Goal: Task Accomplishment & Management: Manage account settings

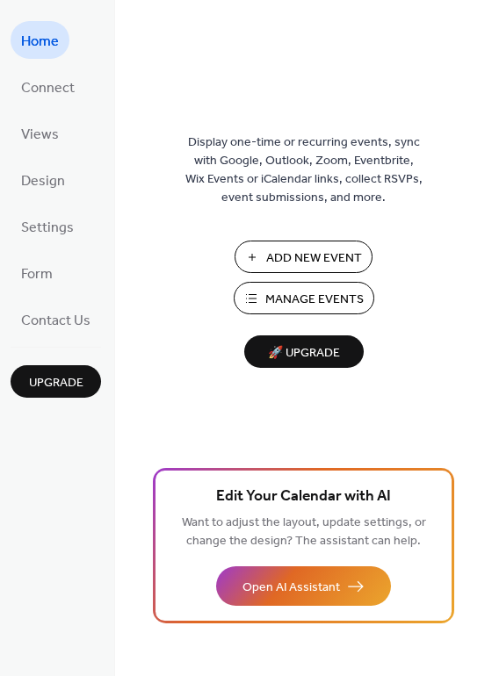
click at [306, 298] on span "Manage Events" at bounding box center [314, 300] width 98 height 18
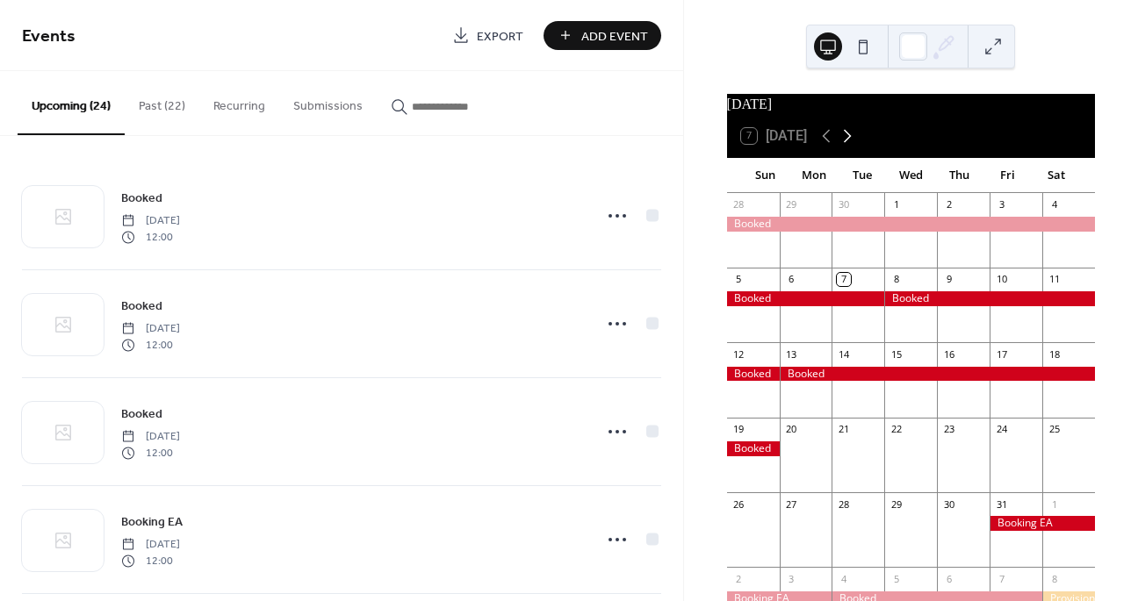
click at [846, 143] on icon at bounding box center [847, 136] width 21 height 21
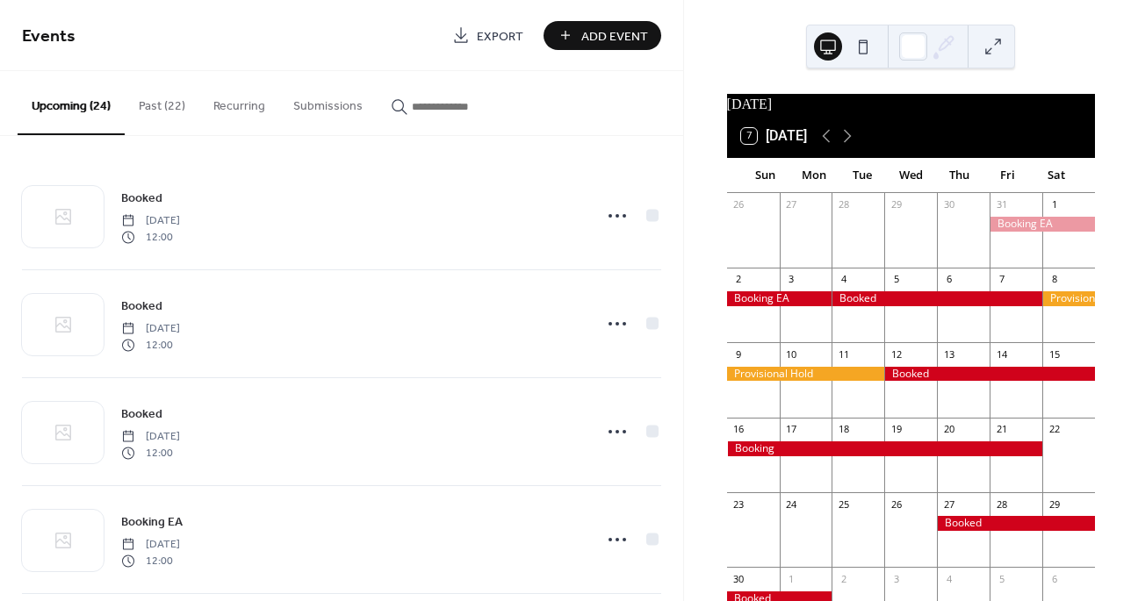
click at [1043, 303] on div at bounding box center [1068, 299] width 53 height 15
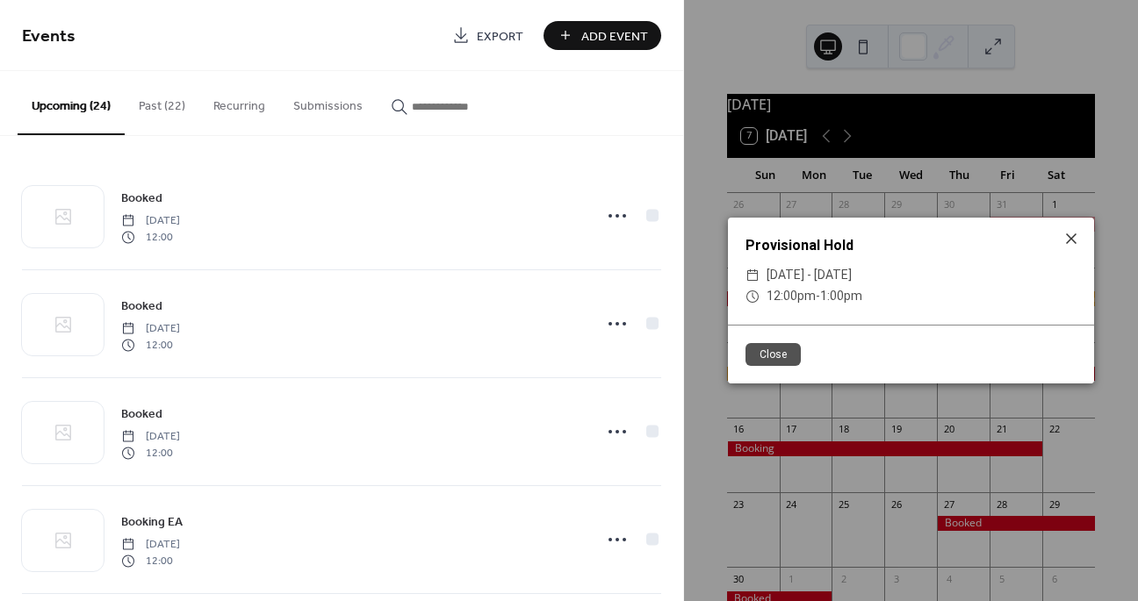
click at [785, 354] on button "Close" at bounding box center [773, 354] width 55 height 23
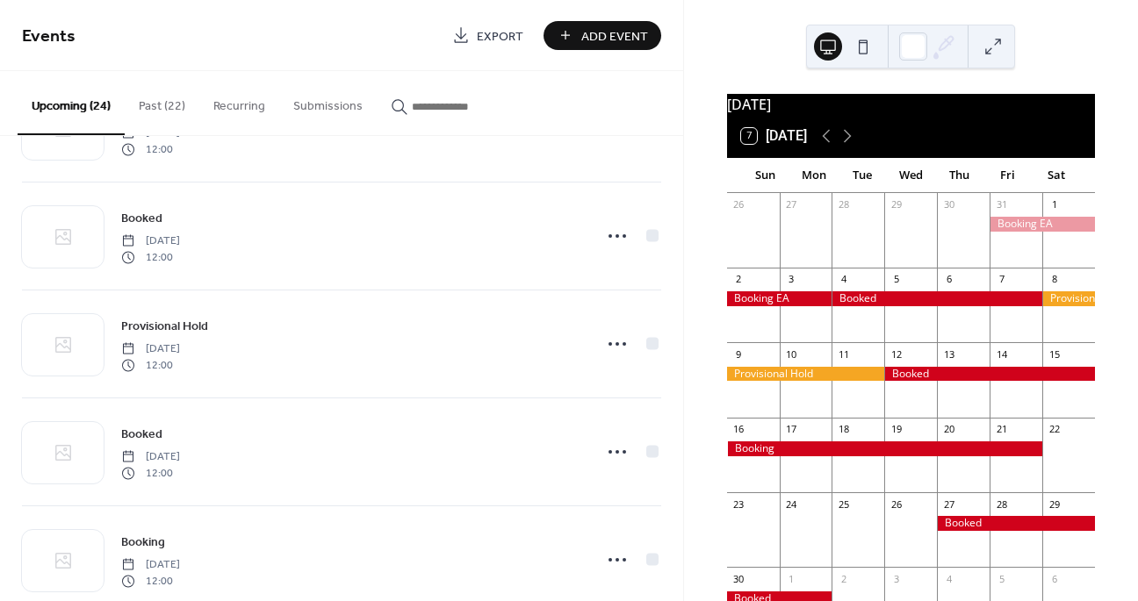
scroll to position [427, 0]
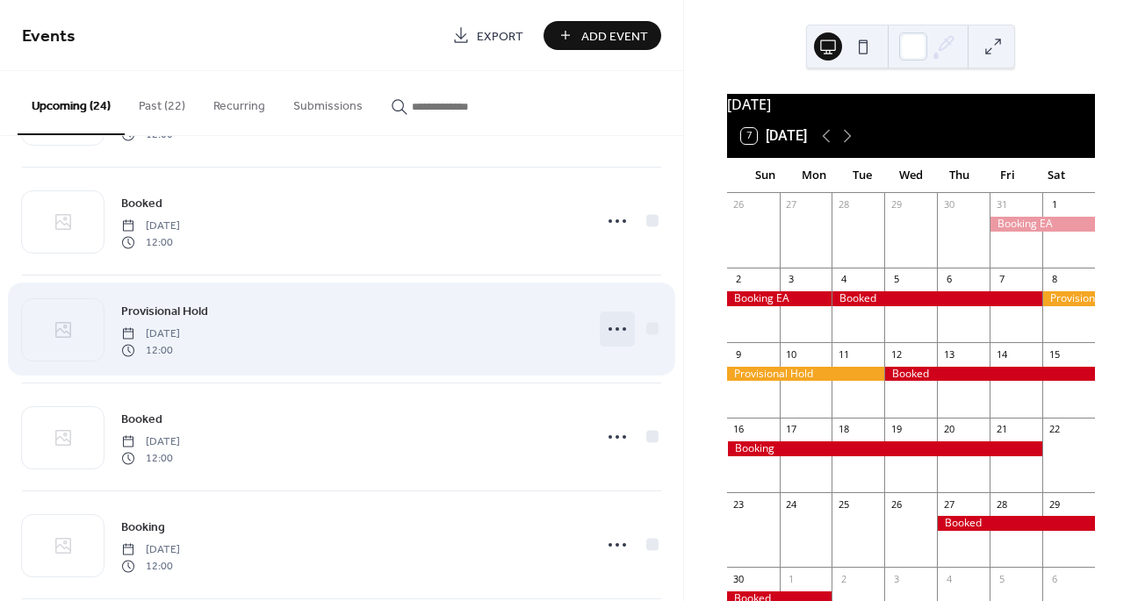
click at [608, 329] on icon at bounding box center [617, 329] width 28 height 28
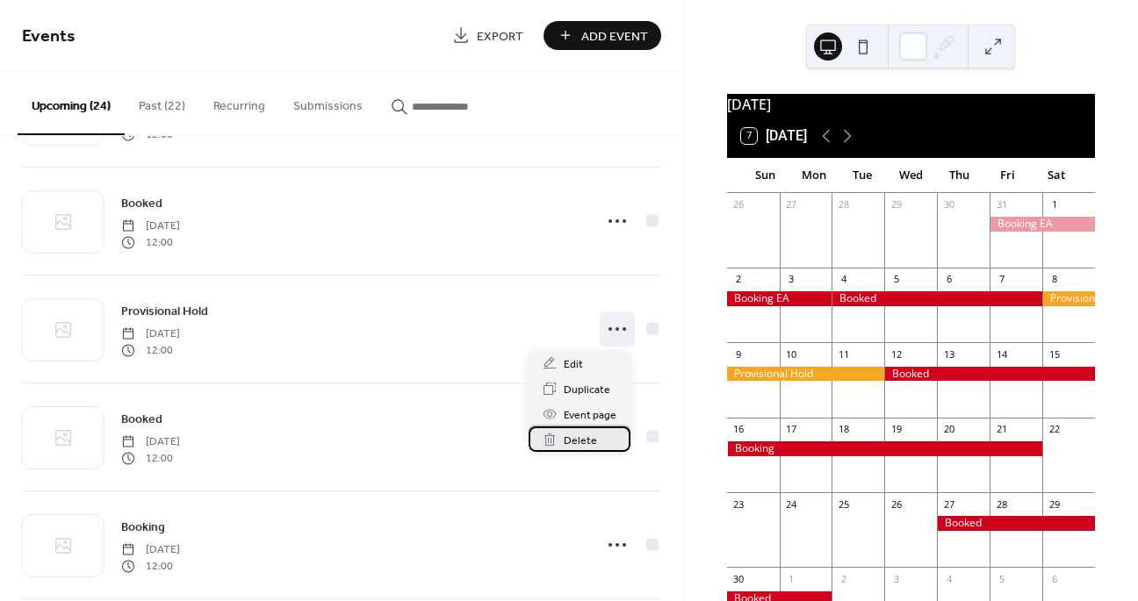
click at [580, 441] on span "Delete" at bounding box center [580, 441] width 33 height 18
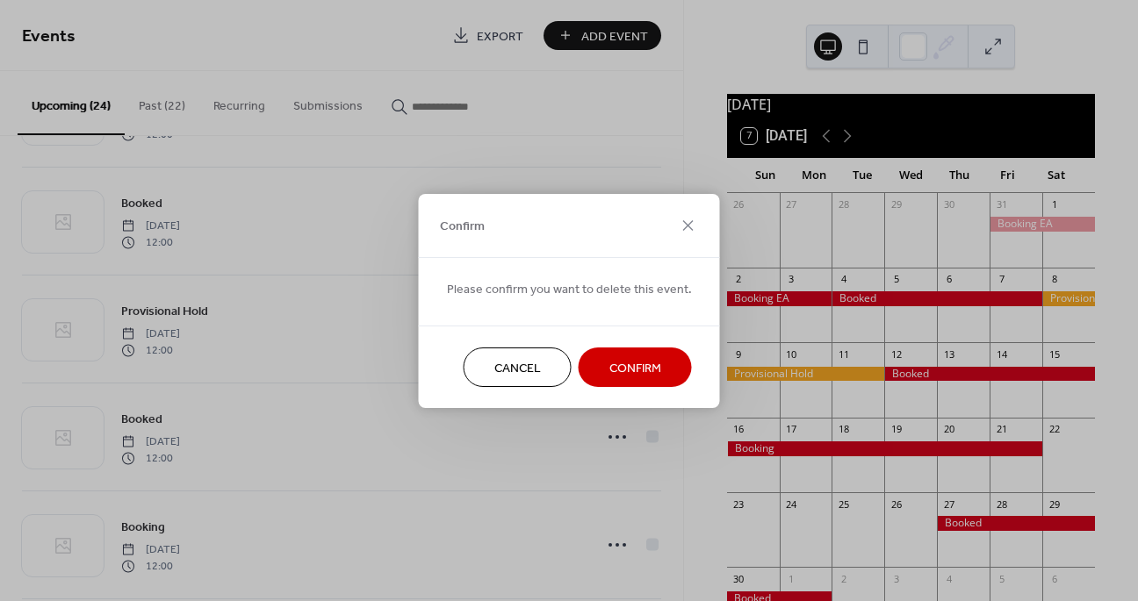
click at [632, 368] on span "Confirm" at bounding box center [635, 368] width 52 height 18
